Goal: Information Seeking & Learning: Learn about a topic

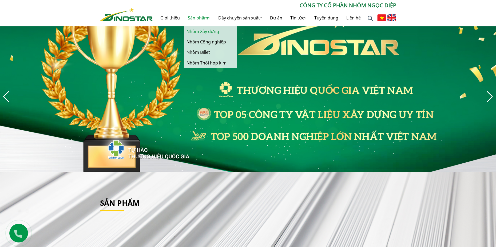
click at [201, 31] on link "Nhôm Xây dựng" at bounding box center [210, 31] width 53 height 10
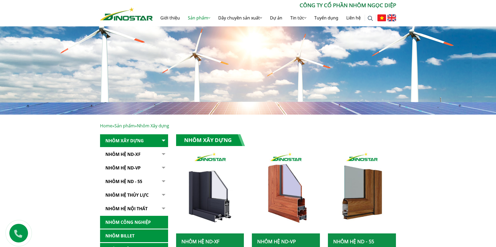
click at [129, 155] on link "Nhôm Hệ ND-XF" at bounding box center [134, 154] width 68 height 13
click at [164, 155] on button "button" at bounding box center [162, 154] width 11 height 13
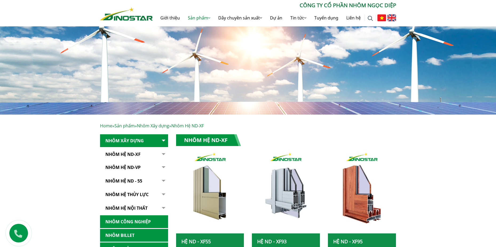
click at [130, 181] on link "NHÔM HỆ ND - 55" at bounding box center [134, 181] width 68 height 13
click at [164, 154] on button "button" at bounding box center [162, 154] width 11 height 13
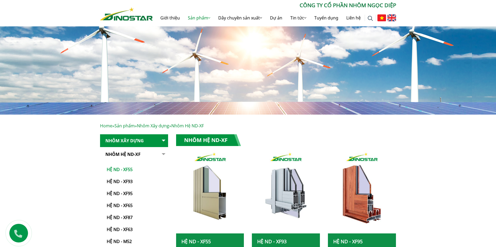
click at [126, 170] on link "Hệ ND - XF55" at bounding box center [135, 167] width 65 height 12
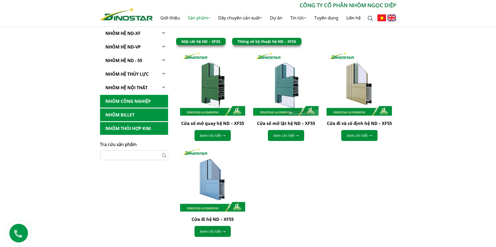
scroll to position [160, 0]
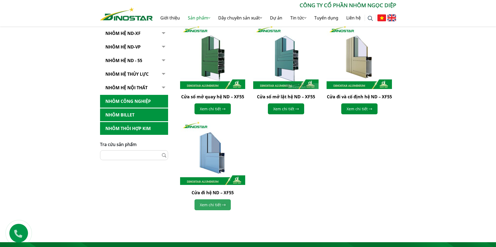
click at [212, 203] on link "Xem chi tiết" at bounding box center [212, 205] width 36 height 11
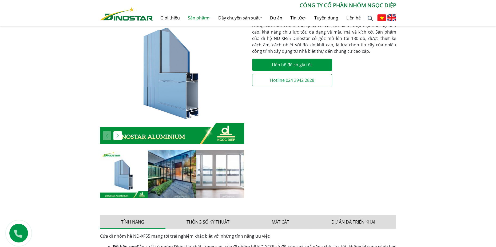
scroll to position [187, 0]
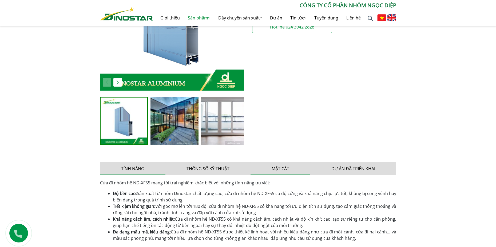
click at [276, 168] on button "Mặt cắt" at bounding box center [280, 168] width 60 height 13
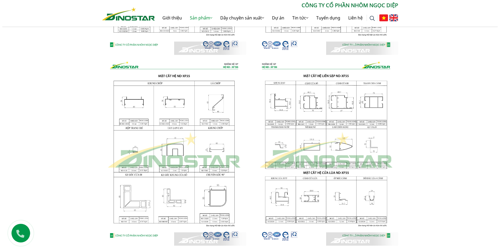
scroll to position [747, 0]
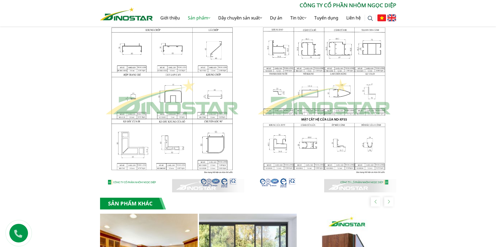
click at [125, 149] on img at bounding box center [172, 97] width 144 height 191
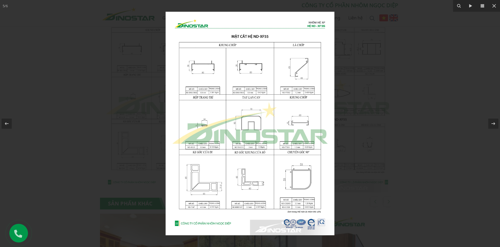
click at [200, 195] on img at bounding box center [250, 124] width 169 height 224
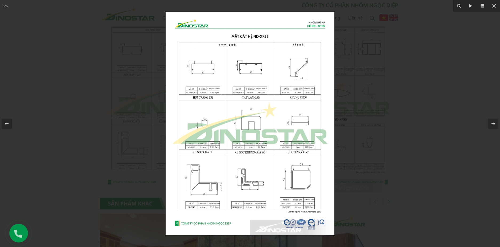
click at [188, 204] on img at bounding box center [250, 124] width 169 height 224
